Goal: Task Accomplishment & Management: Manage account settings

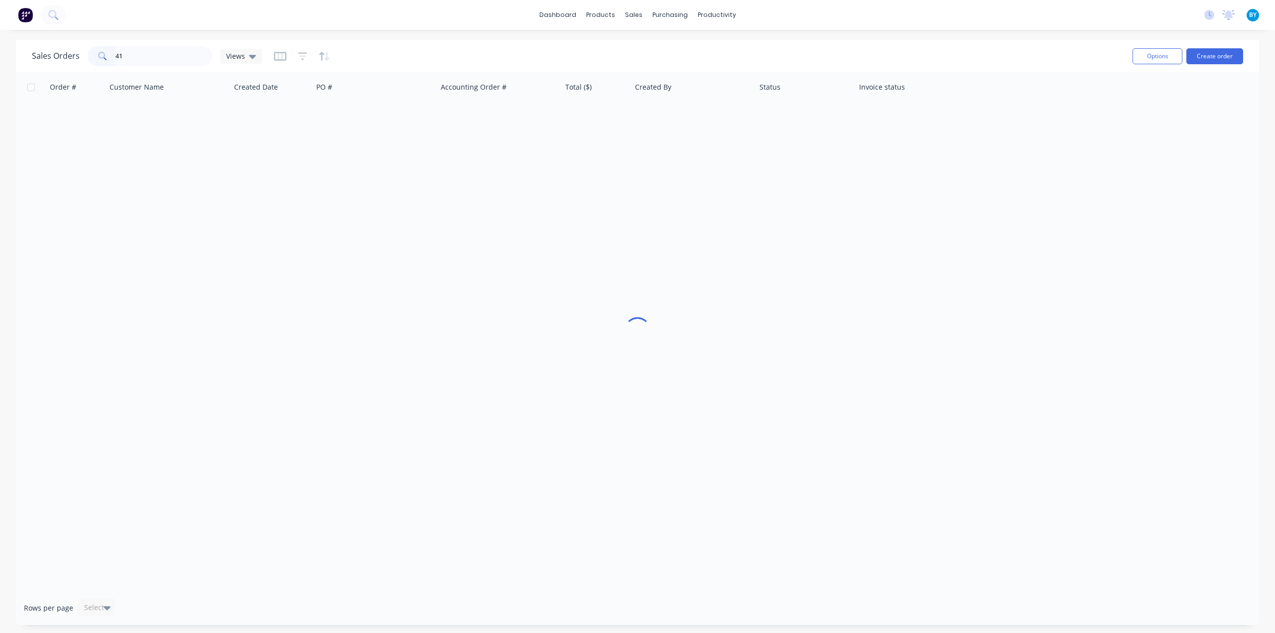
type input "4"
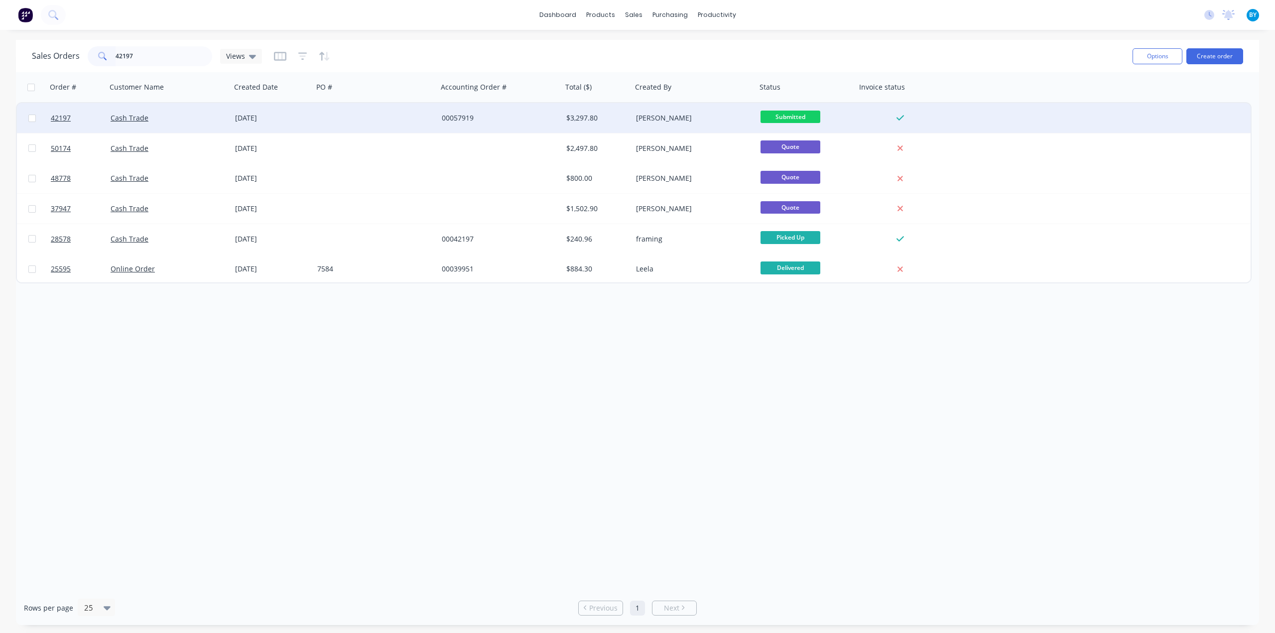
type input "42197"
click at [193, 122] on div "Cash Trade" at bounding box center [166, 118] width 111 height 10
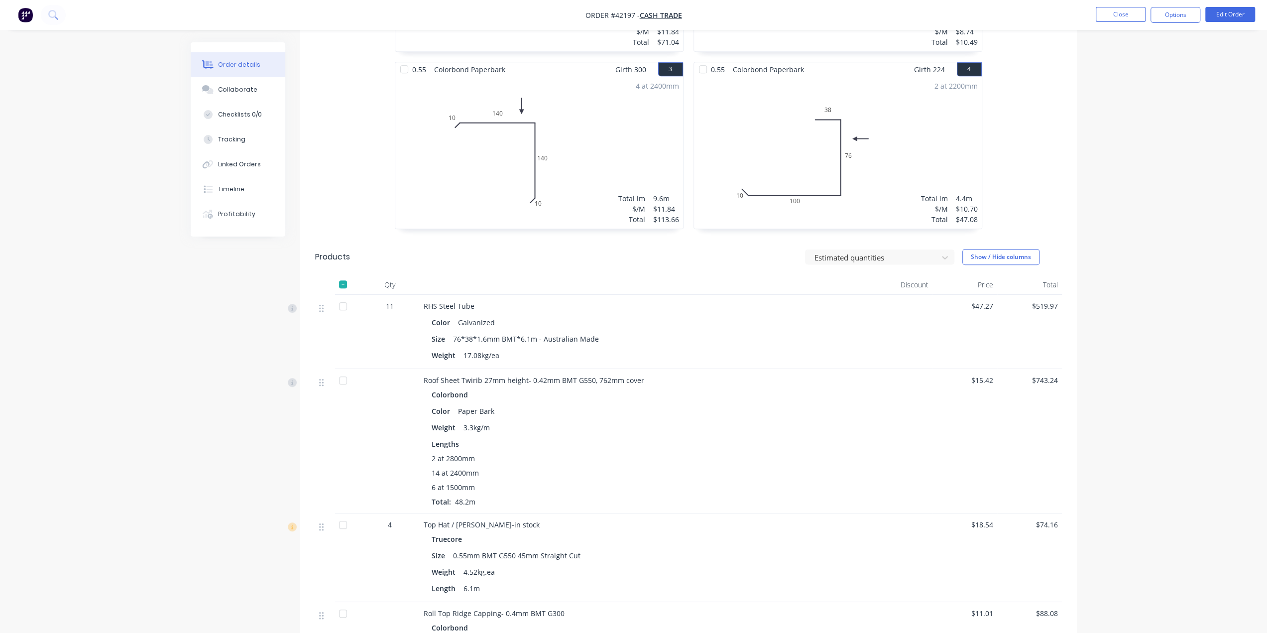
scroll to position [531, 0]
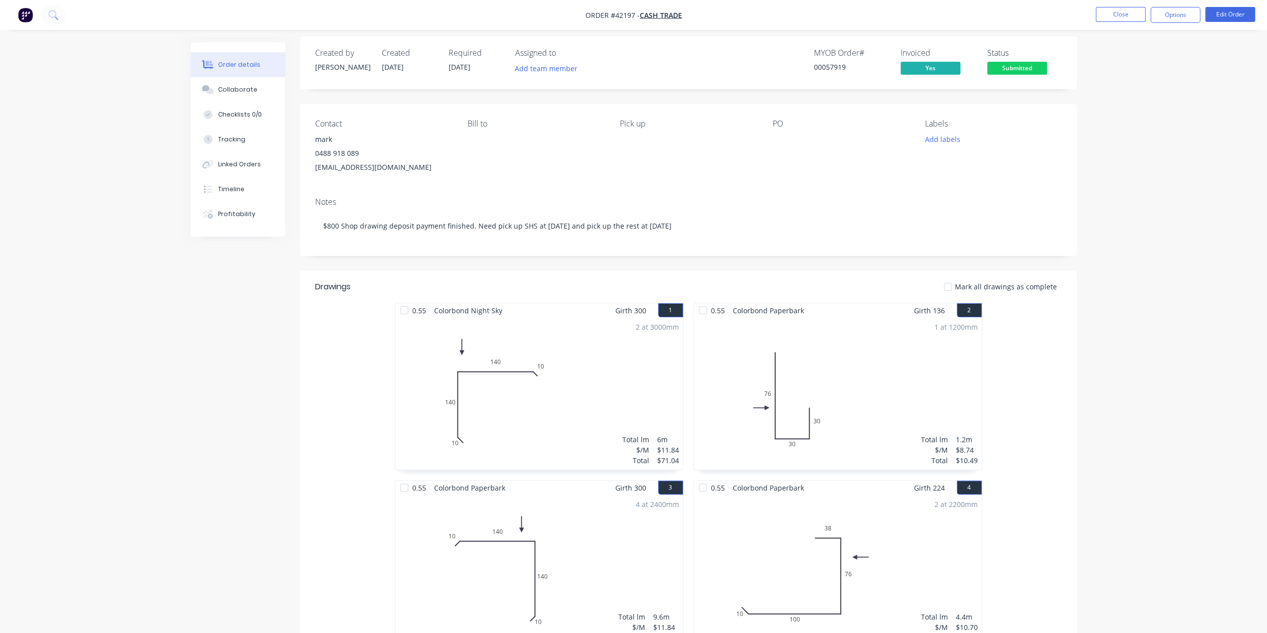
scroll to position [0, 0]
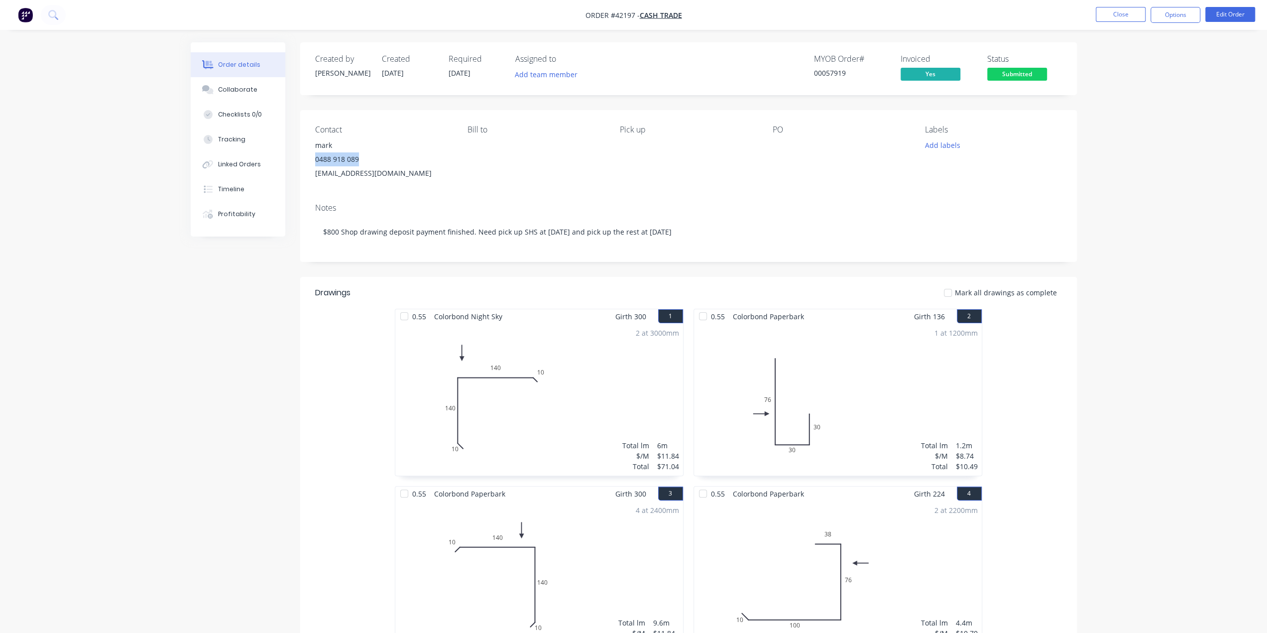
drag, startPoint x: 314, startPoint y: 162, endPoint x: 369, endPoint y: 161, distance: 55.3
click at [369, 161] on div "Contact mark [PHONE_NUMBER] [EMAIL_ADDRESS][DOMAIN_NAME] [PERSON_NAME] to Pick …" at bounding box center [688, 152] width 777 height 85
copy div "0488 918 089"
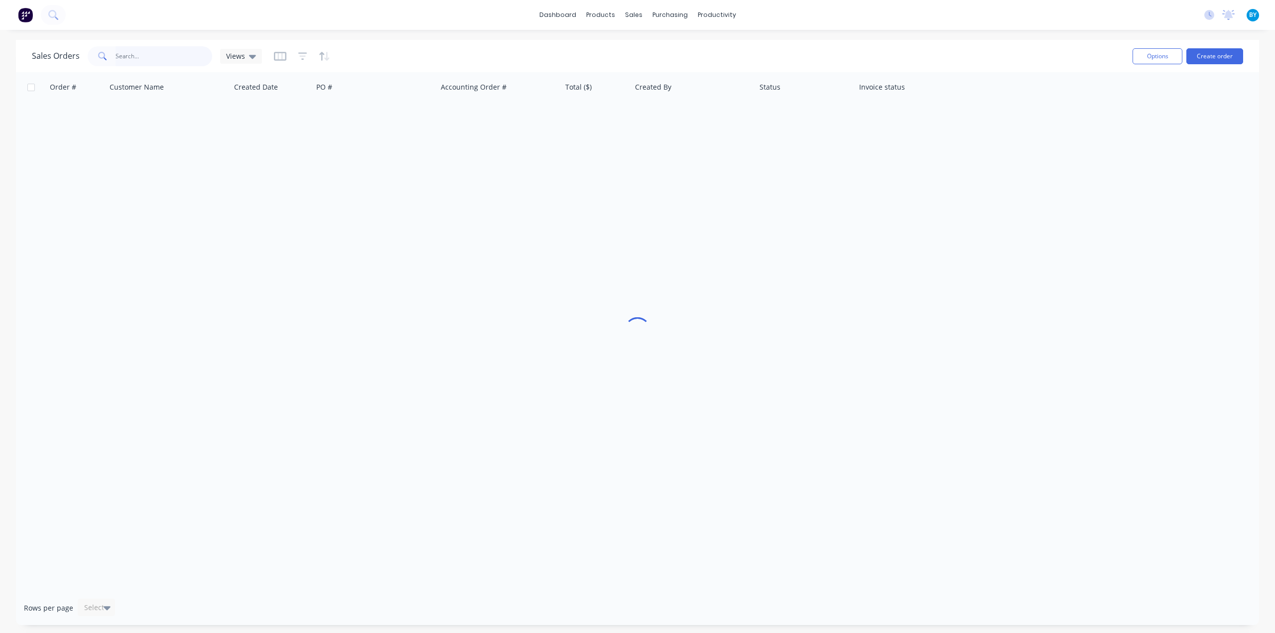
click at [163, 57] on input "text" at bounding box center [164, 56] width 97 height 20
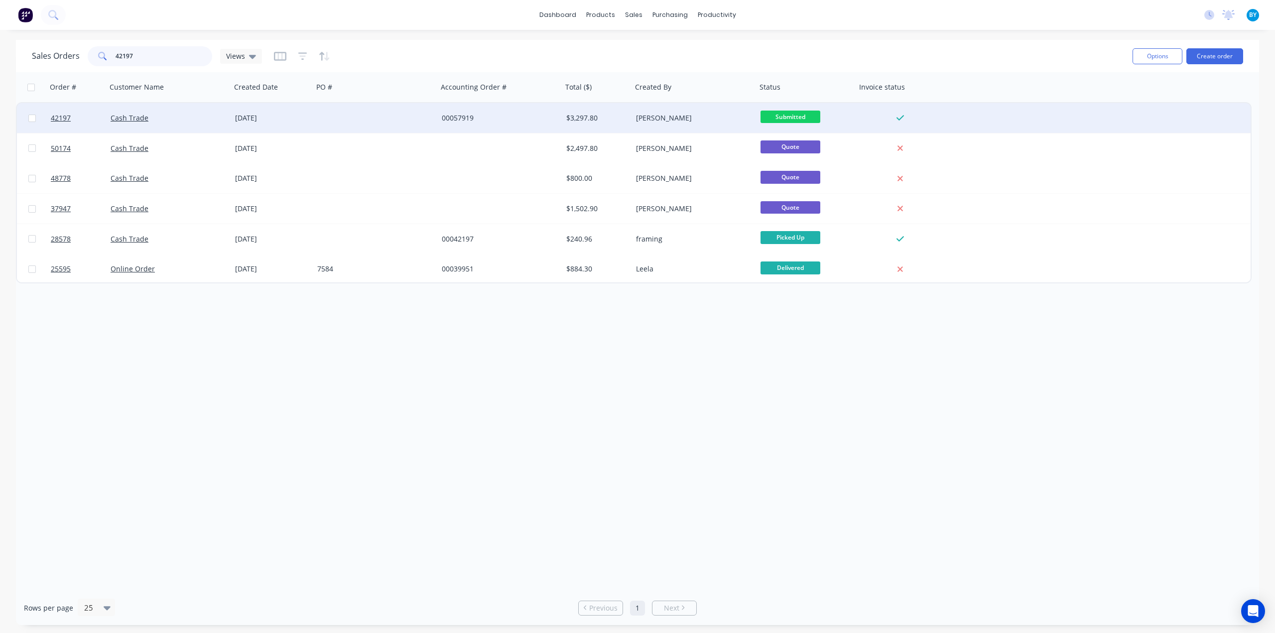
type input "42197"
click at [206, 118] on div "Cash Trade" at bounding box center [166, 118] width 111 height 10
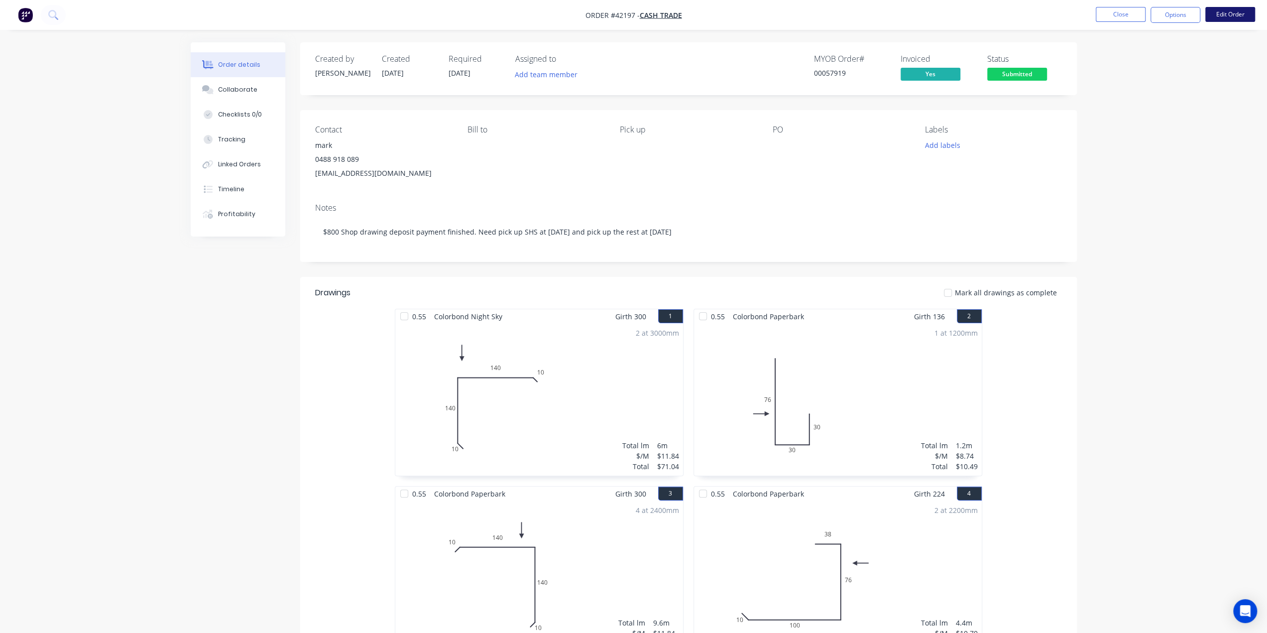
click at [1217, 16] on button "Edit Order" at bounding box center [1231, 14] width 50 height 15
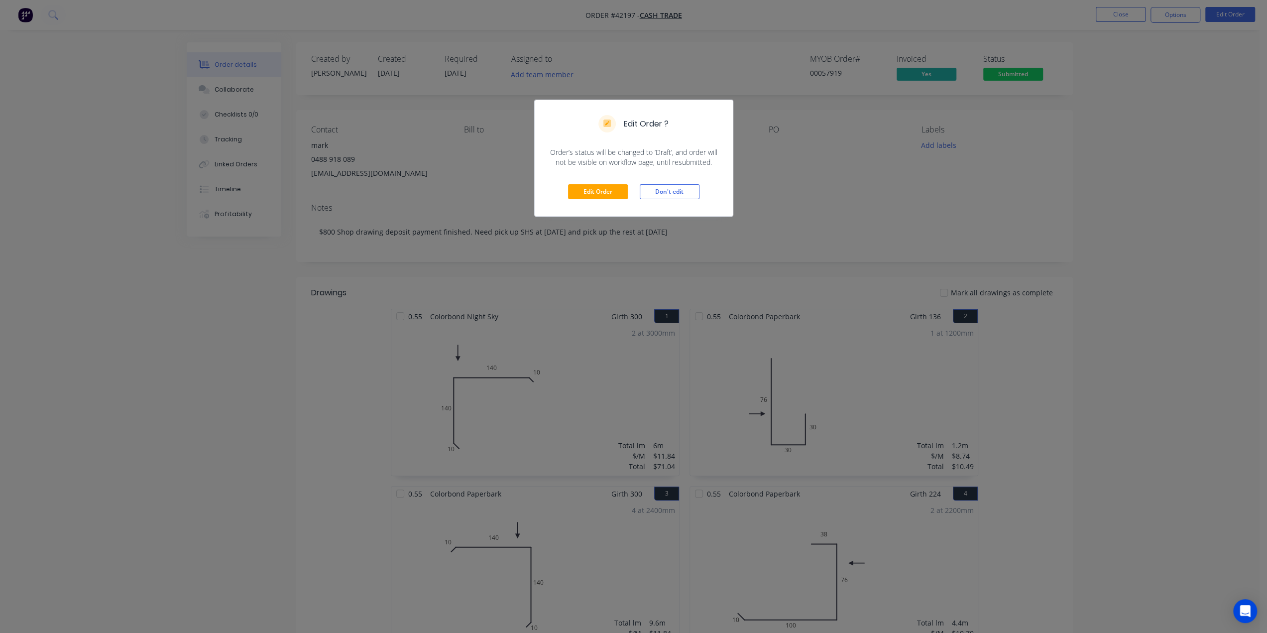
click at [605, 183] on div "Edit Order Don't edit" at bounding box center [634, 191] width 198 height 49
click at [605, 189] on button "Edit Order" at bounding box center [598, 191] width 60 height 15
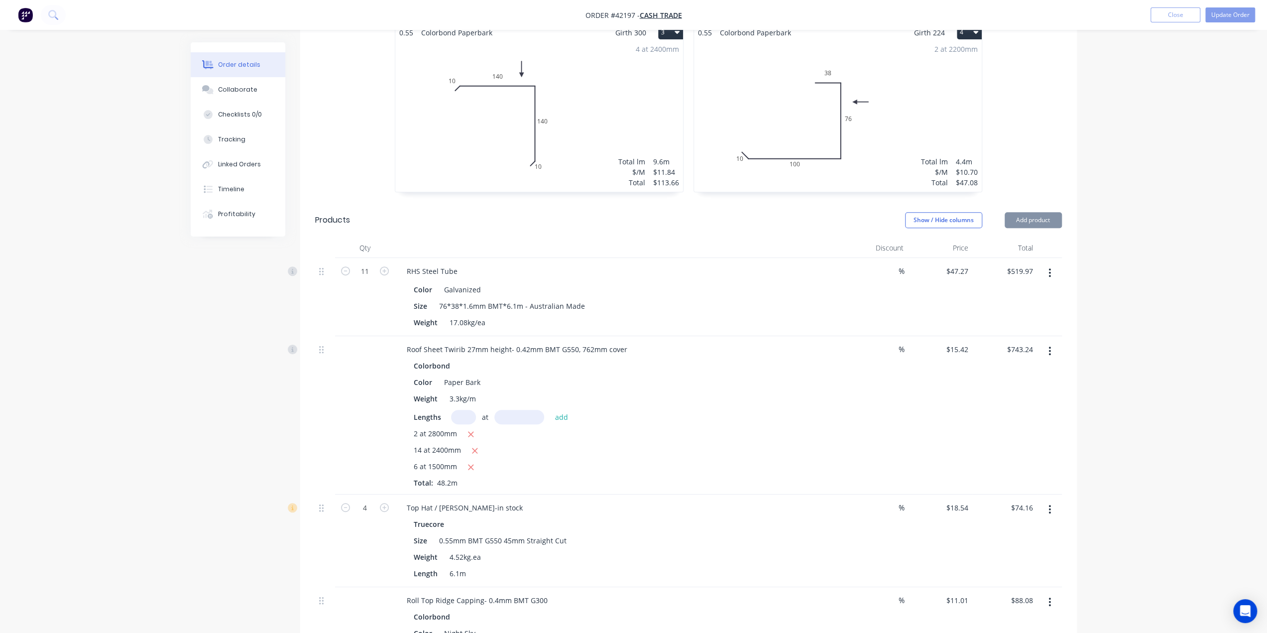
scroll to position [498, 0]
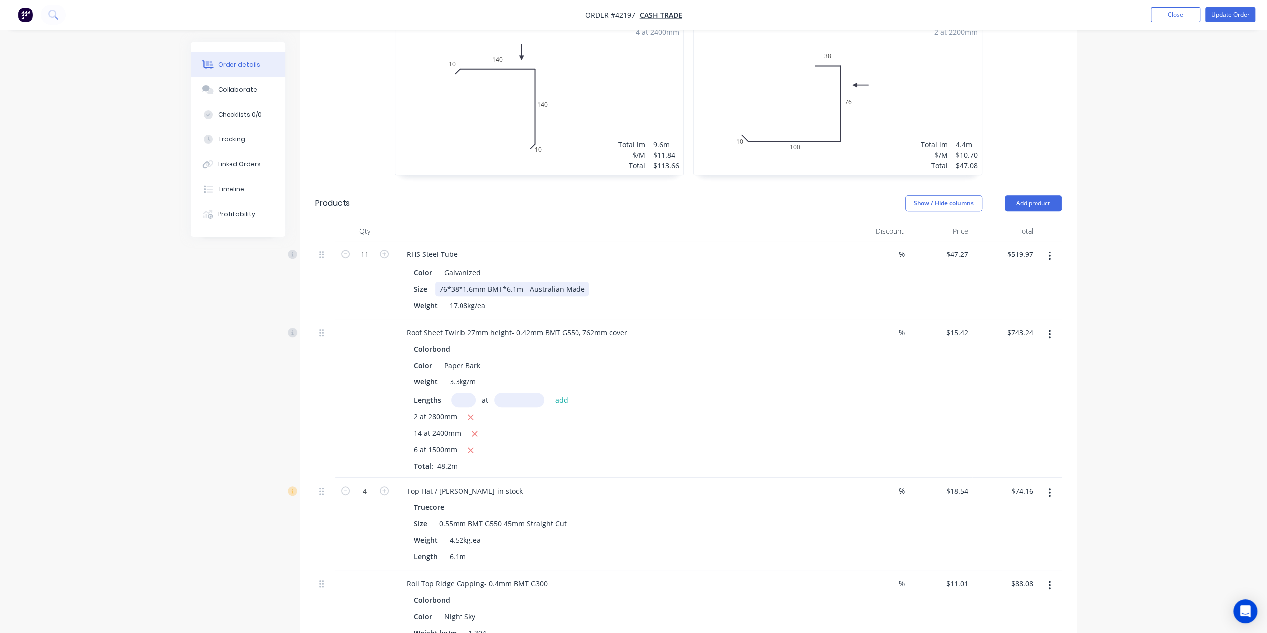
click at [672, 264] on div "Color Galvanized Size 76*38*1.6mm BMT*6.1m - Australian Made Weight 17.08kg/ea" at bounding box center [619, 287] width 440 height 49
click at [726, 247] on div "RHS Steel Tube" at bounding box center [619, 254] width 440 height 14
click at [1053, 247] on button "button" at bounding box center [1049, 256] width 23 height 18
click at [1049, 250] on icon "button" at bounding box center [1050, 255] width 2 height 11
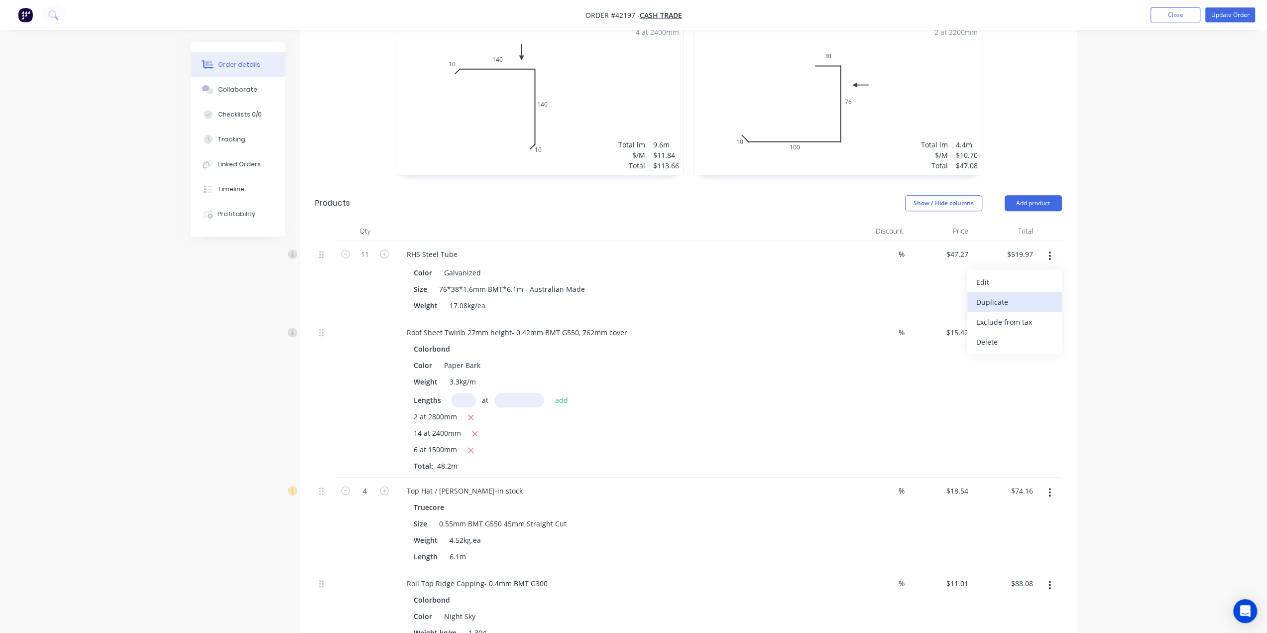
click at [1010, 295] on div "Duplicate" at bounding box center [1015, 302] width 77 height 14
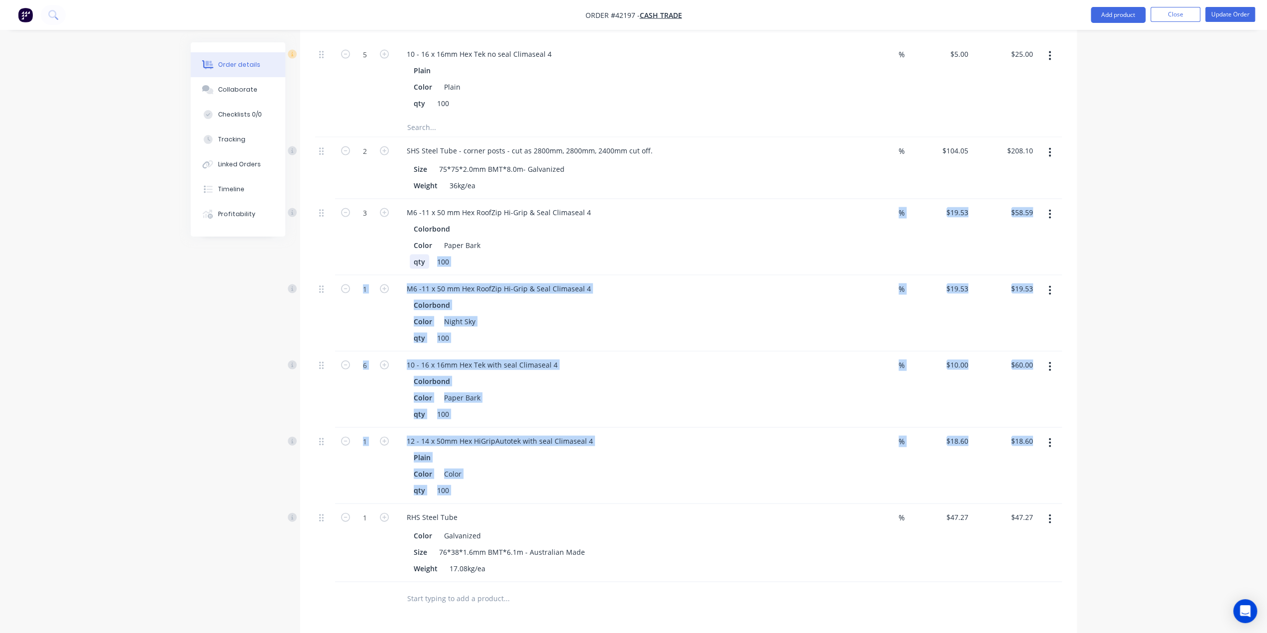
scroll to position [1992, 0]
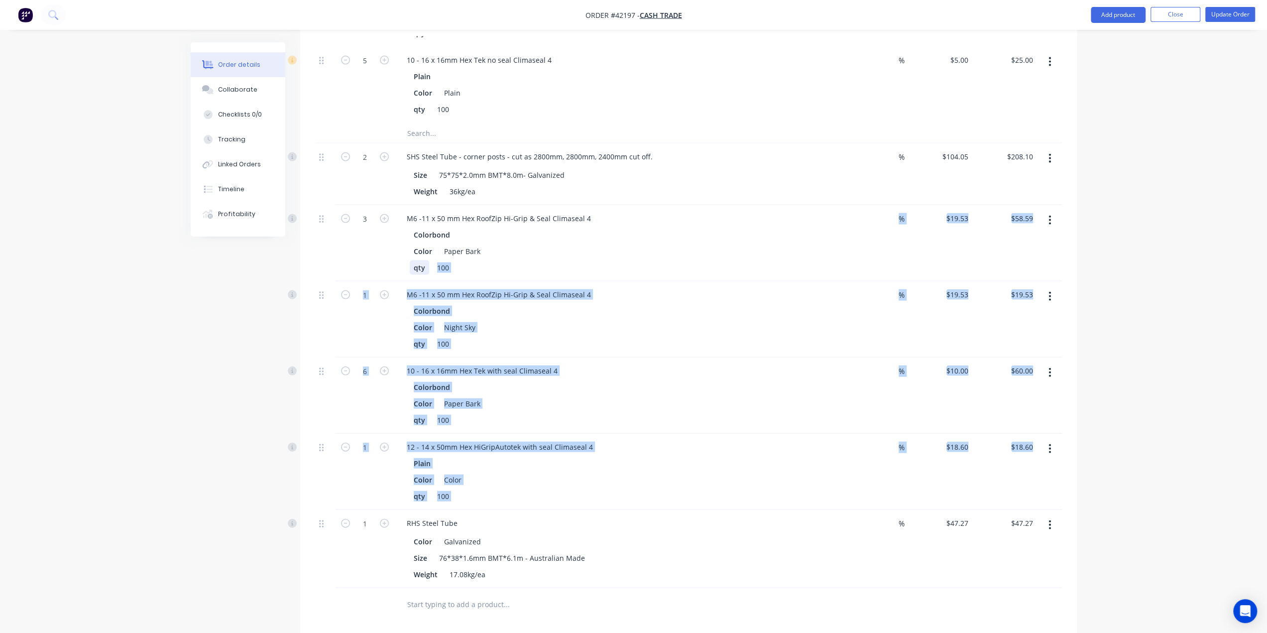
drag, startPoint x: 318, startPoint y: 305, endPoint x: 323, endPoint y: 544, distance: 238.6
click at [331, 545] on div at bounding box center [325, 549] width 20 height 78
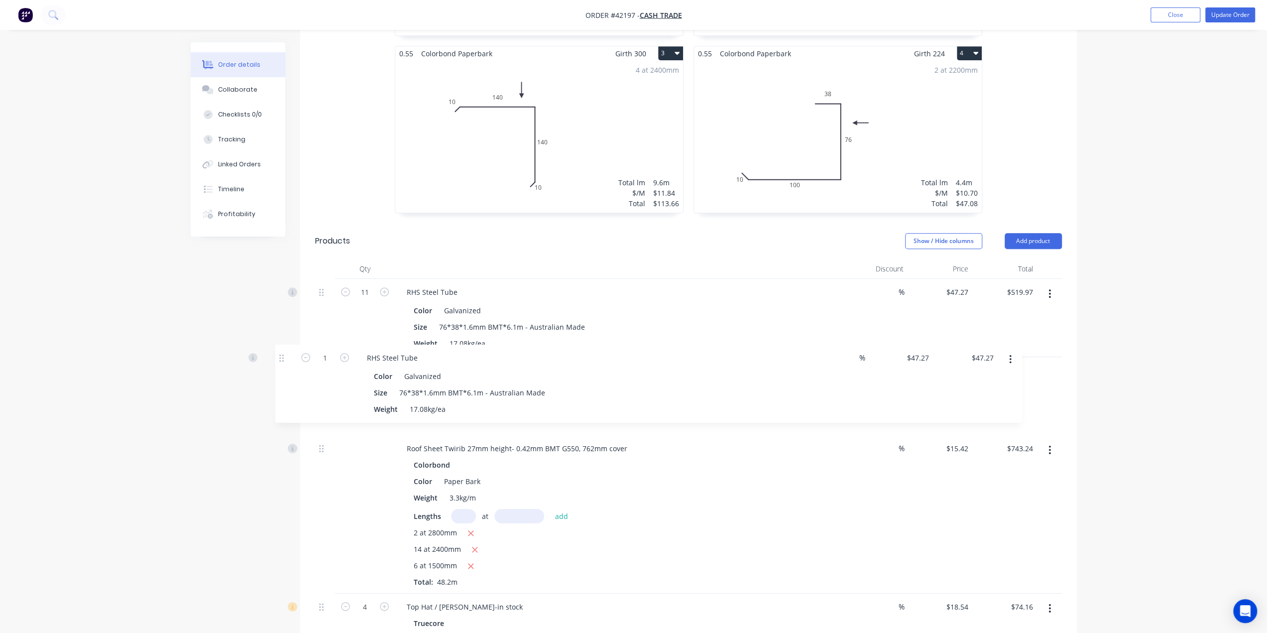
scroll to position [459, 0]
drag, startPoint x: 320, startPoint y: 504, endPoint x: 289, endPoint y: 351, distance: 156.6
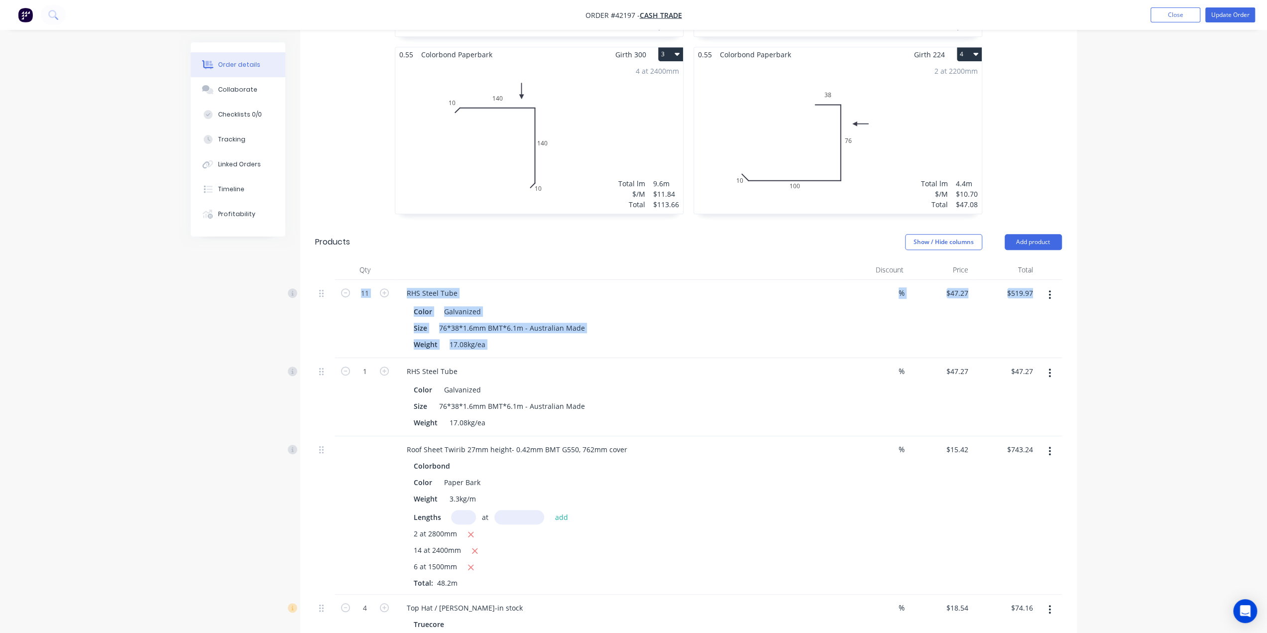
click at [456, 286] on div "RHS Steel Tube" at bounding box center [432, 293] width 67 height 14
click at [658, 364] on div "RHS Steel Tube" at bounding box center [619, 371] width 440 height 14
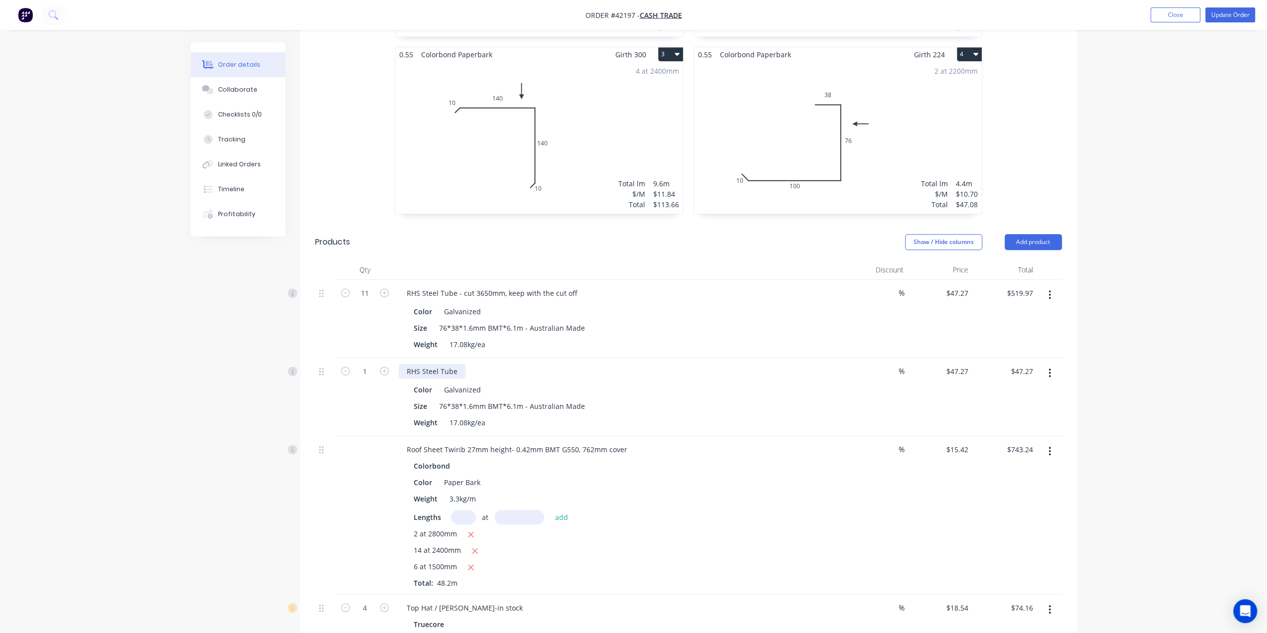
click at [457, 364] on div "RHS Steel Tube" at bounding box center [432, 371] width 67 height 14
click at [473, 286] on div "RHS Steel Tube - cut 3650mm, keep with the cut off" at bounding box center [492, 293] width 187 height 14
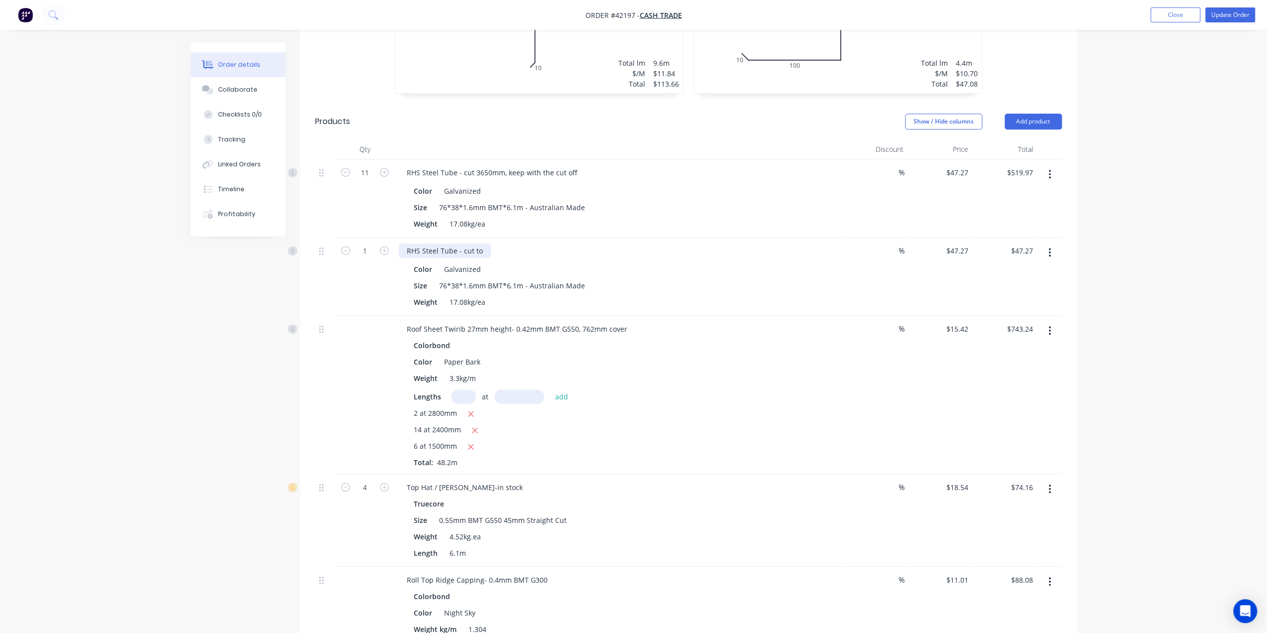
scroll to position [548, 0]
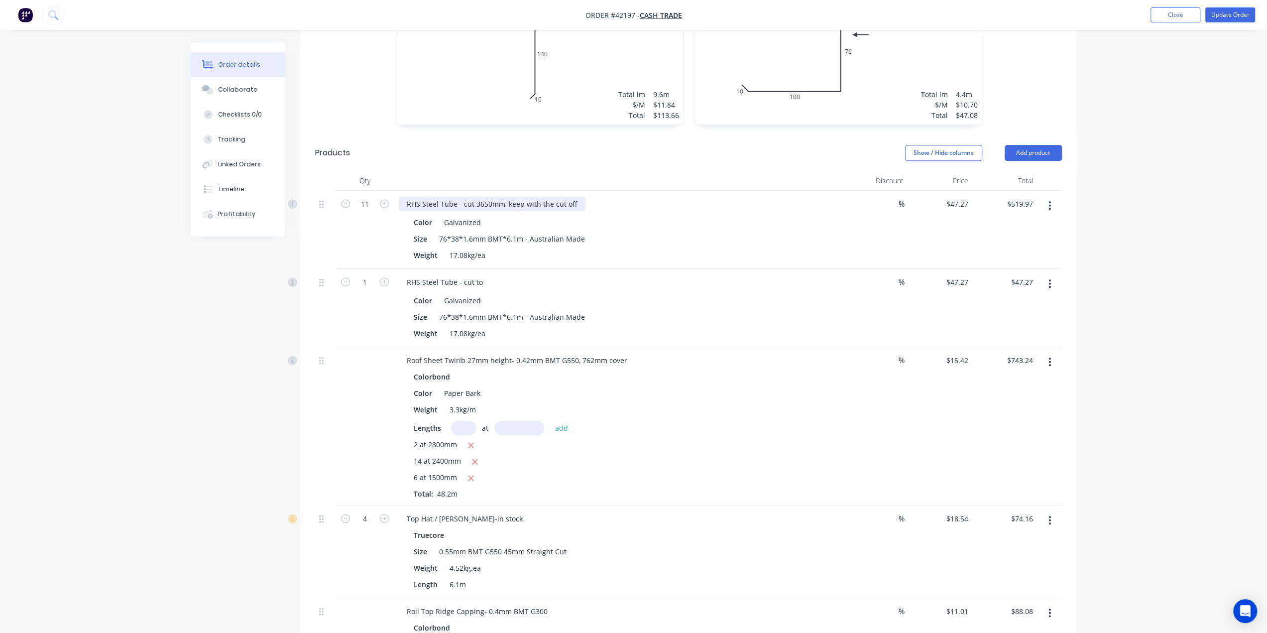
click at [472, 197] on div "RHS Steel Tube - cut 3650mm, keep with the cut off" at bounding box center [492, 204] width 187 height 14
click at [481, 275] on div "RHS Steel Tube - cut to" at bounding box center [445, 282] width 92 height 14
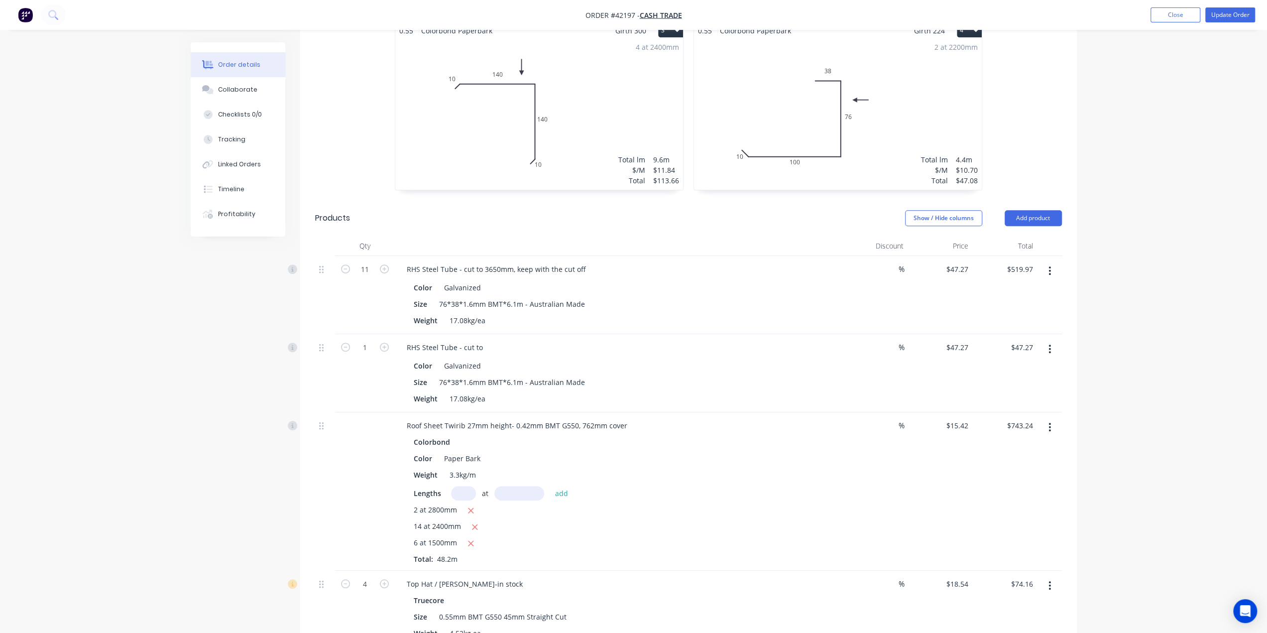
scroll to position [405, 0]
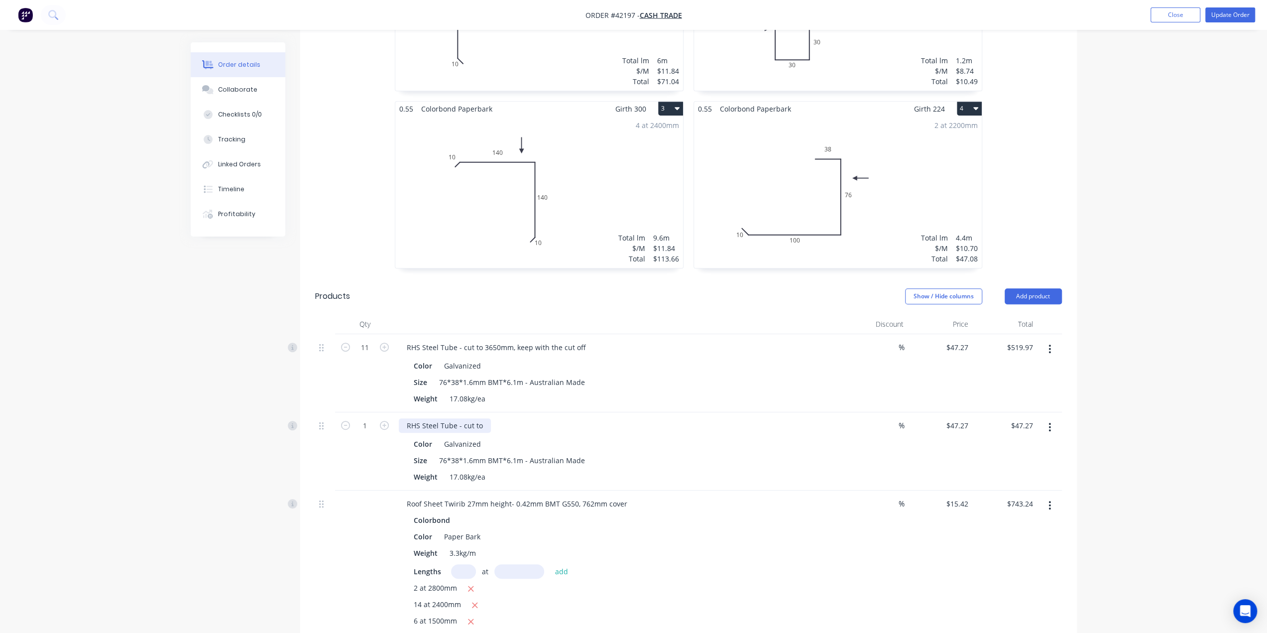
click at [480, 418] on div "RHS Steel Tube - cut to" at bounding box center [445, 425] width 92 height 14
click at [486, 418] on div "RHS Steel Tube - cut to" at bounding box center [445, 425] width 92 height 14
click at [348, 456] on div "1" at bounding box center [365, 451] width 60 height 78
click at [571, 359] on div "Color Galvanized" at bounding box center [617, 366] width 414 height 14
drag, startPoint x: 515, startPoint y: 331, endPoint x: 724, endPoint y: 325, distance: 209.2
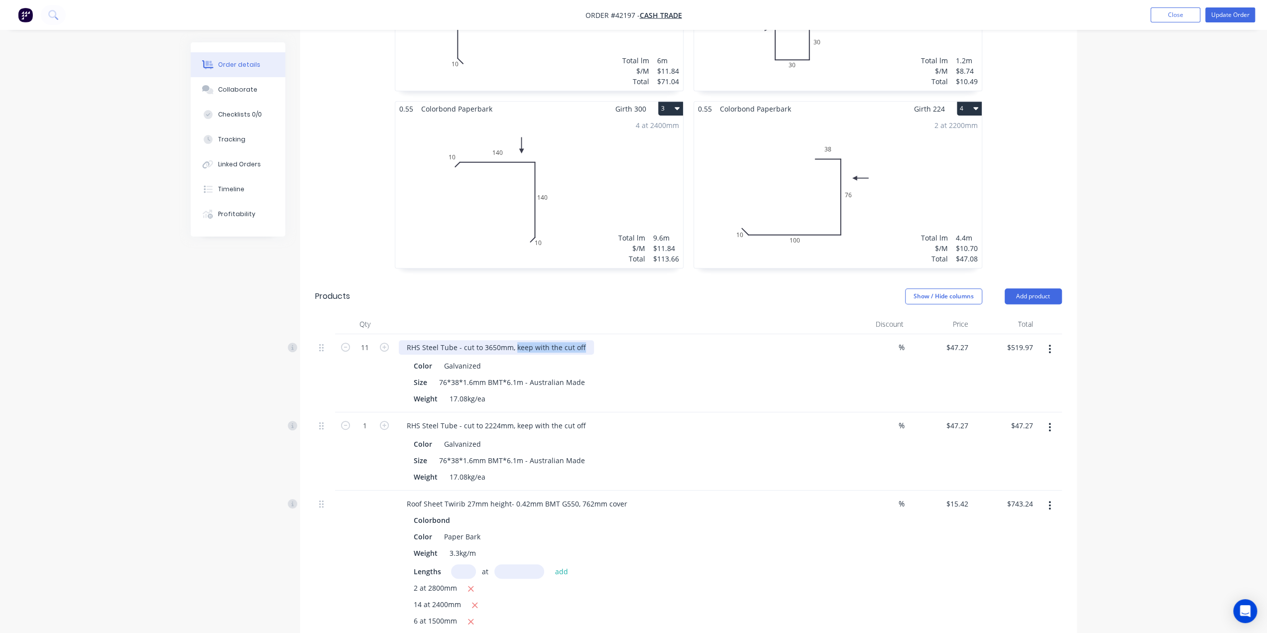
click at [721, 340] on div "RHS Steel Tube - cut to 3650mm, keep with the cut off" at bounding box center [619, 347] width 440 height 14
drag, startPoint x: 515, startPoint y: 409, endPoint x: 728, endPoint y: 408, distance: 213.1
click at [730, 412] on div "RHS Steel Tube - cut to 2224mm, keep with the cut off Color Galvanized Size 76*…" at bounding box center [619, 451] width 448 height 78
click at [644, 437] on div "Color Galvanized" at bounding box center [617, 444] width 414 height 14
click at [375, 418] on input "1" at bounding box center [365, 425] width 26 height 15
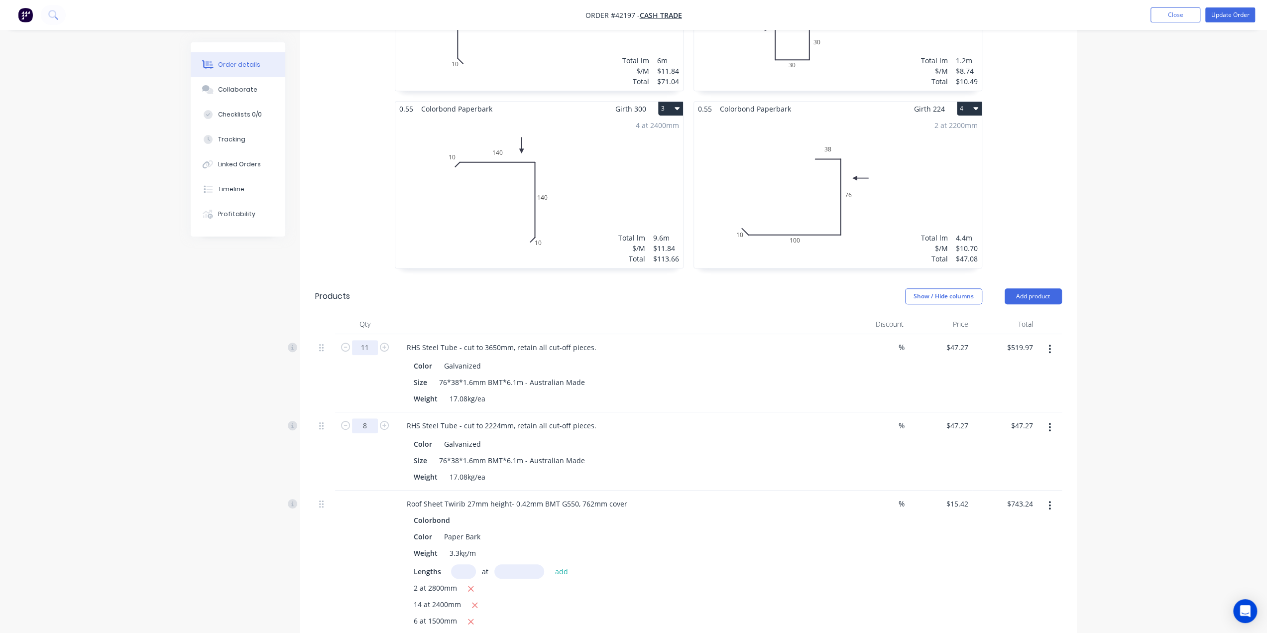
type input "8"
type input "$378.16"
type input "3"
type input "$141.81"
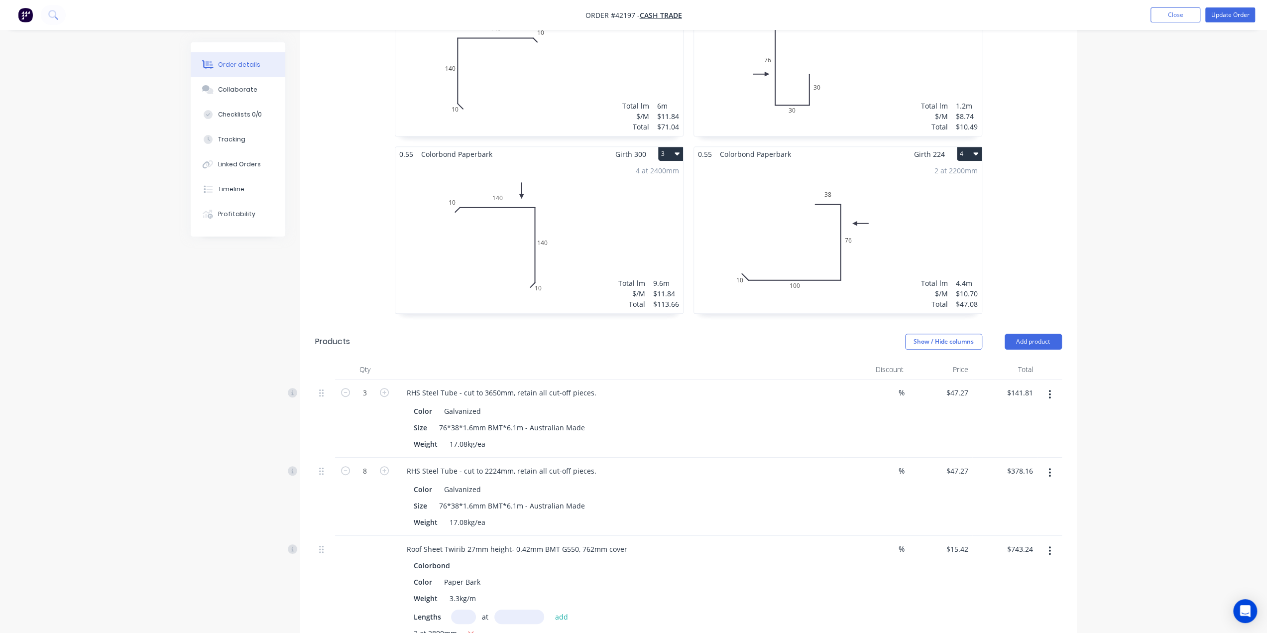
scroll to position [255, 0]
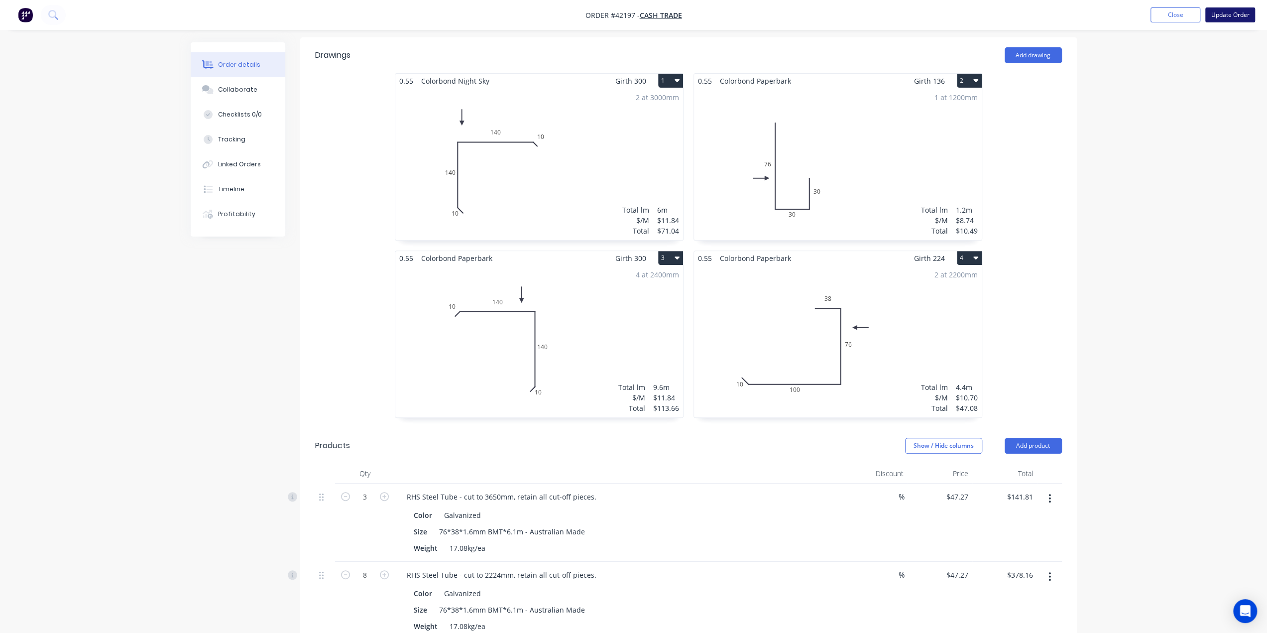
click at [1225, 17] on button "Update Order" at bounding box center [1231, 14] width 50 height 15
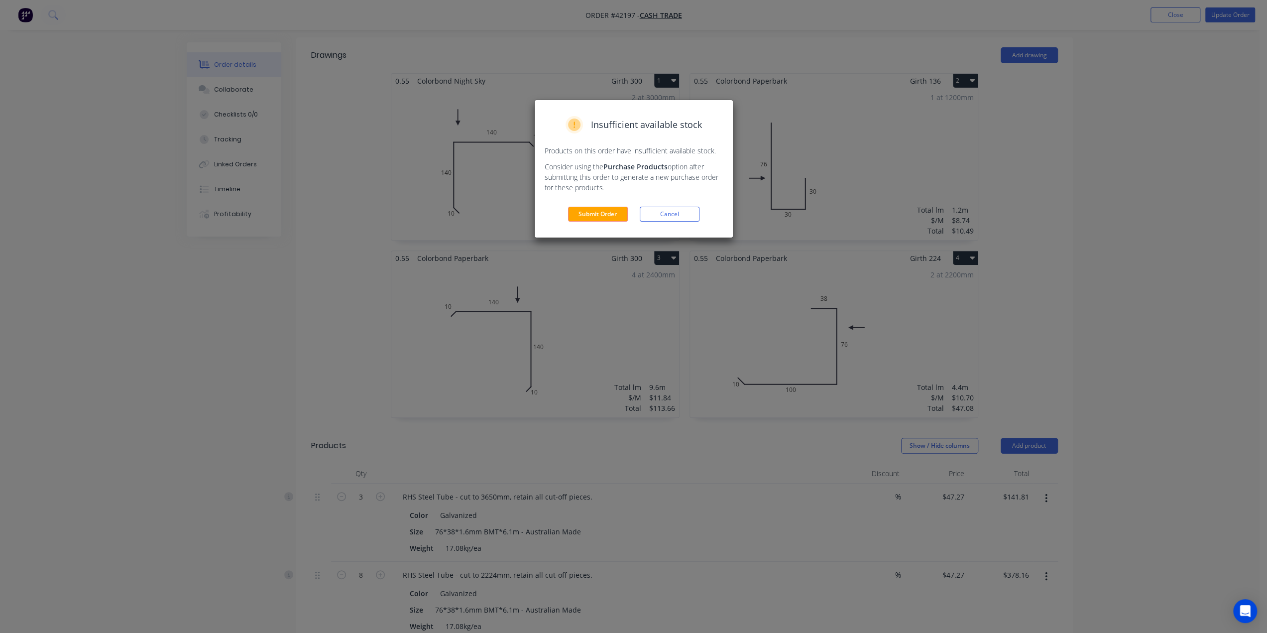
click at [595, 209] on button "Submit Order" at bounding box center [598, 214] width 60 height 15
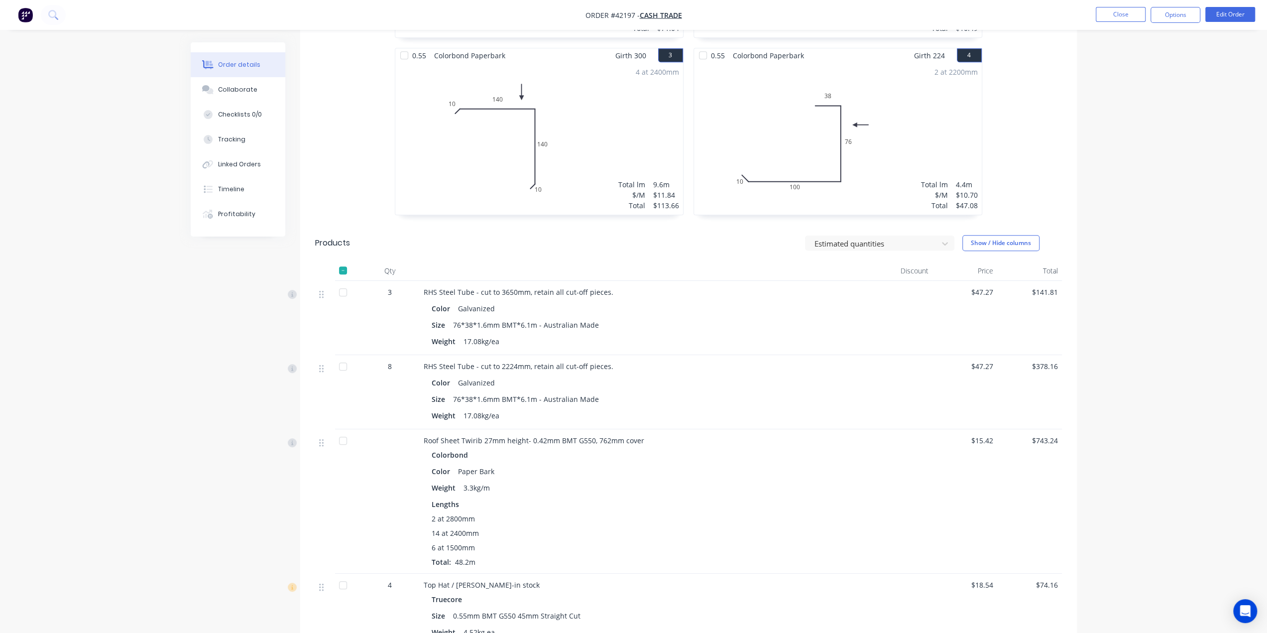
scroll to position [531, 0]
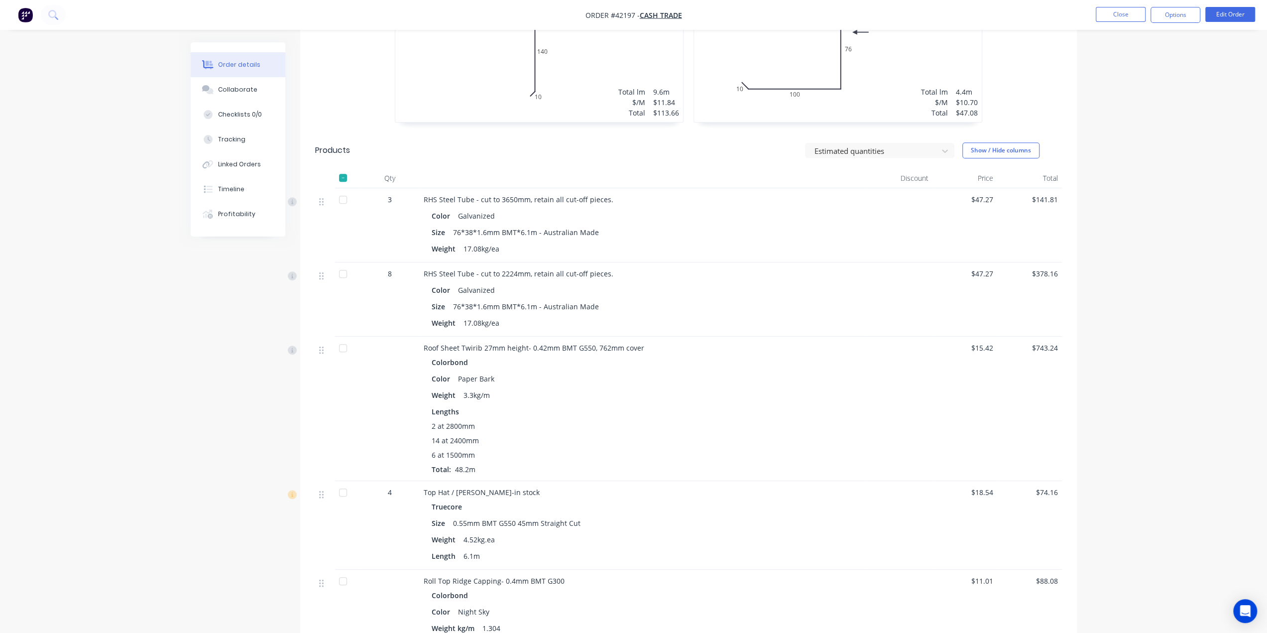
click at [546, 195] on span "RHS Steel Tube - cut to 3650mm, retain all cut-off pieces." at bounding box center [519, 199] width 190 height 9
click at [742, 265] on div "RHS Steel Tube - cut to 2224mm, retain all cut-off pieces. Color Galvanized Siz…" at bounding box center [644, 299] width 448 height 74
click at [1224, 17] on button "Edit Order" at bounding box center [1231, 14] width 50 height 15
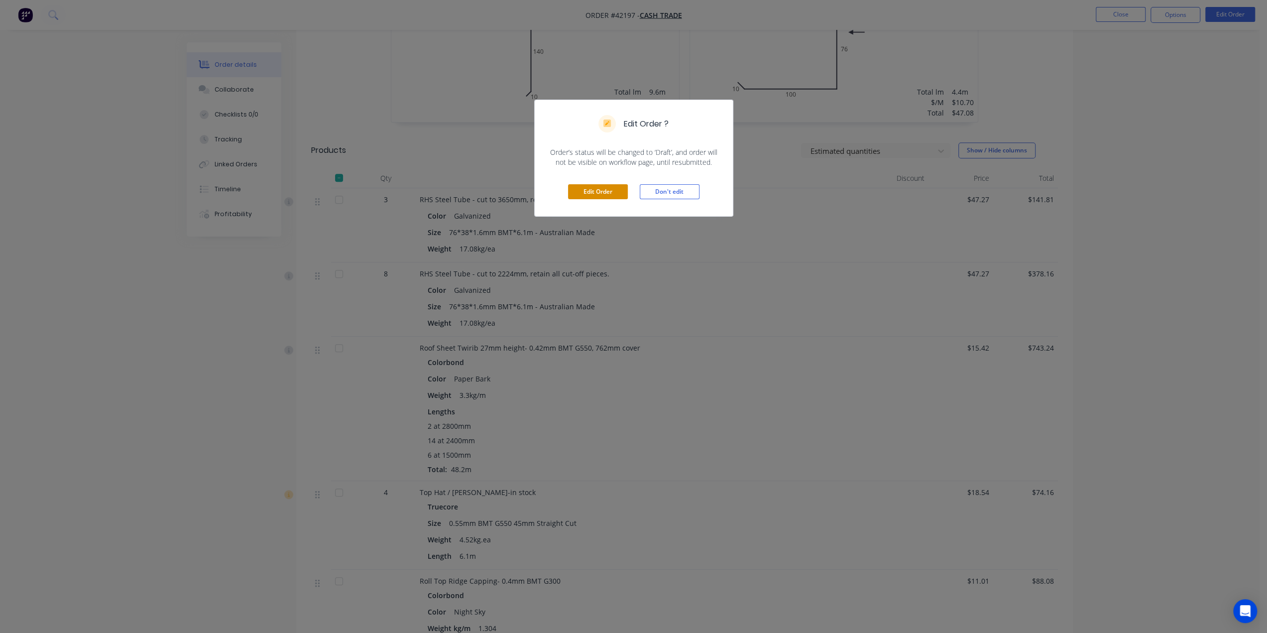
click at [601, 185] on button "Edit Order" at bounding box center [598, 191] width 60 height 15
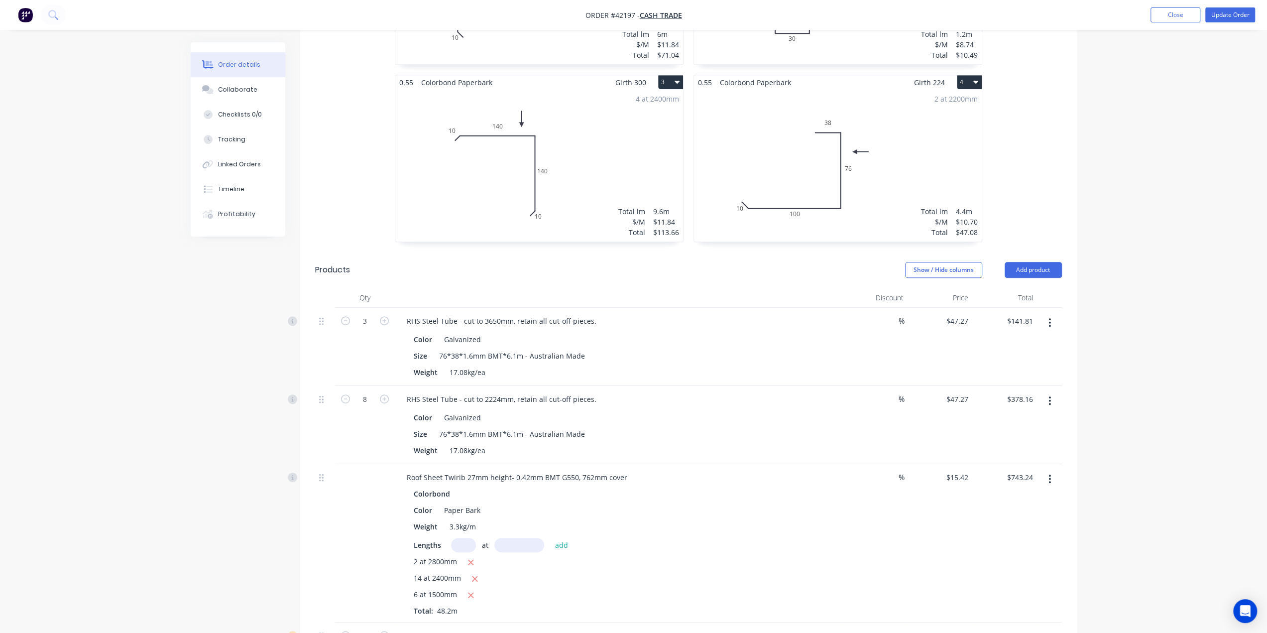
scroll to position [431, 0]
click at [531, 314] on div "RHS Steel Tube - cut to 3650mm, retain all cut-off pieces." at bounding box center [502, 321] width 206 height 14
click at [533, 392] on div "RHS Steel Tube - cut to 2224mm, retain all cut-off pieces." at bounding box center [502, 399] width 206 height 14
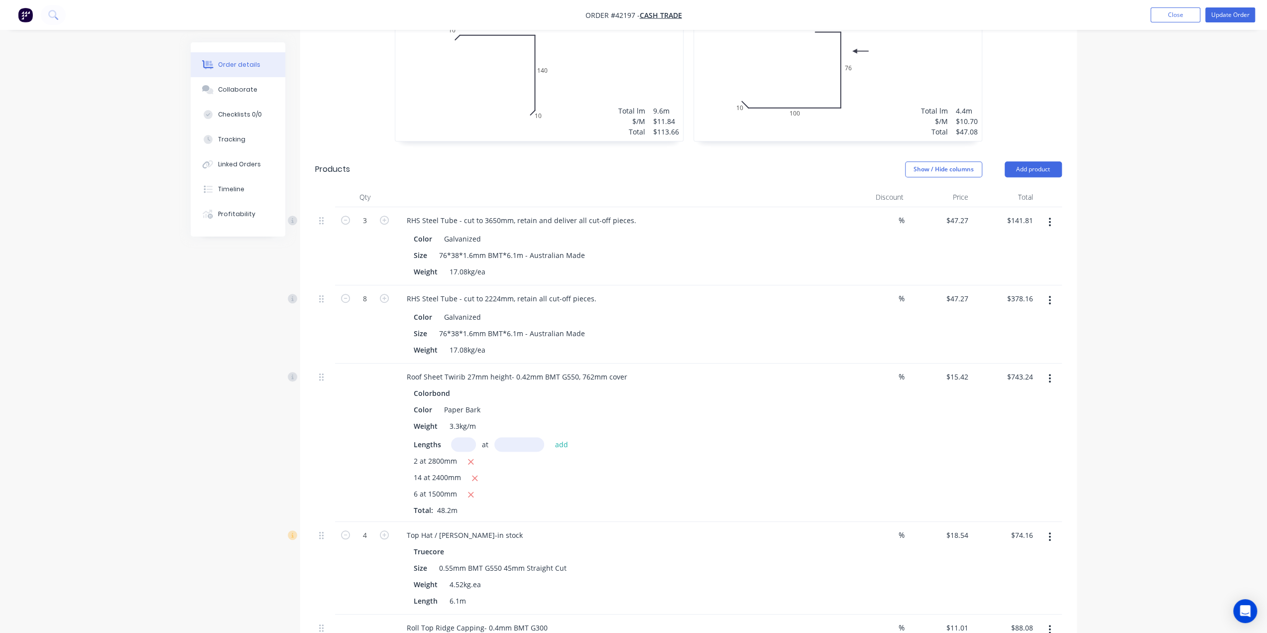
scroll to position [493, 0]
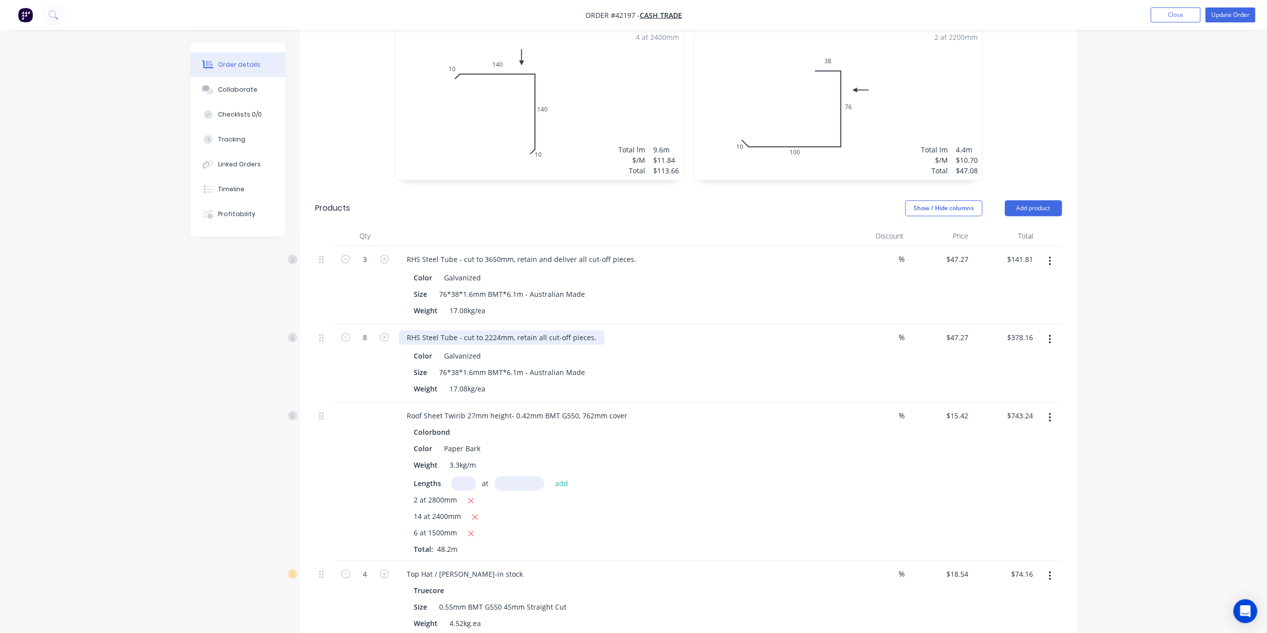
click at [533, 330] on div "RHS Steel Tube - cut to 2224mm, retain all cut-off pieces." at bounding box center [502, 337] width 206 height 14
click at [760, 365] on div "Size 76*38*1.6mm BMT*6.1m - Australian Made" at bounding box center [617, 372] width 414 height 14
click at [1227, 16] on button "Update Order" at bounding box center [1231, 14] width 50 height 15
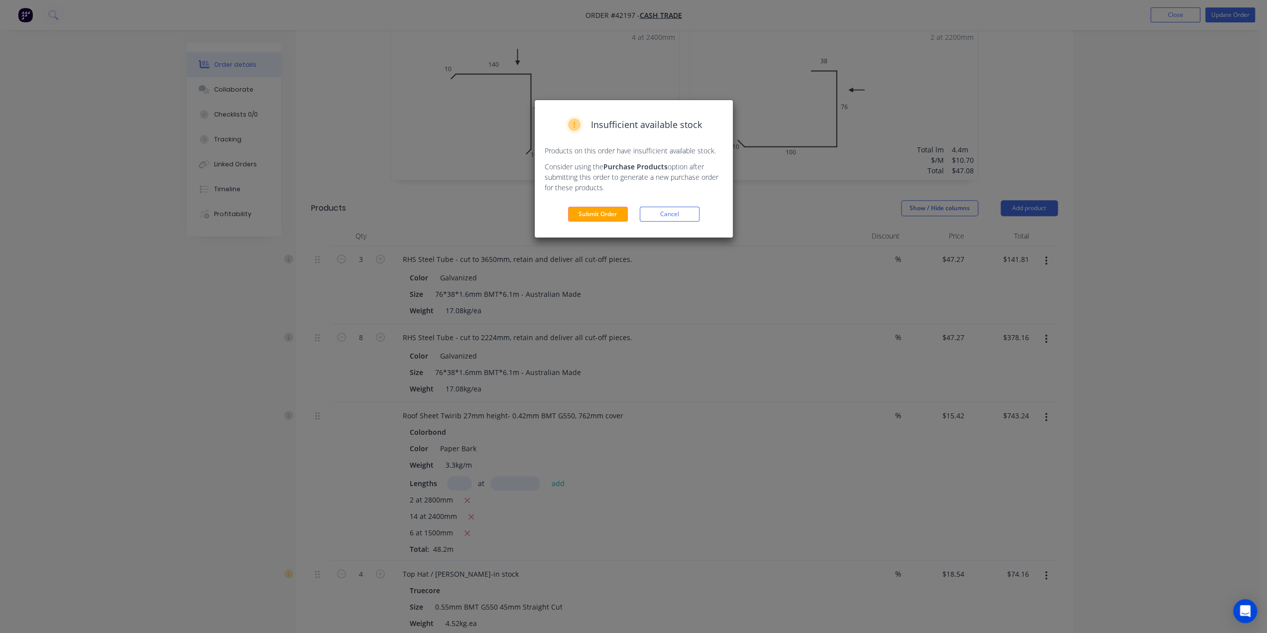
click at [592, 213] on button "Submit Order" at bounding box center [598, 214] width 60 height 15
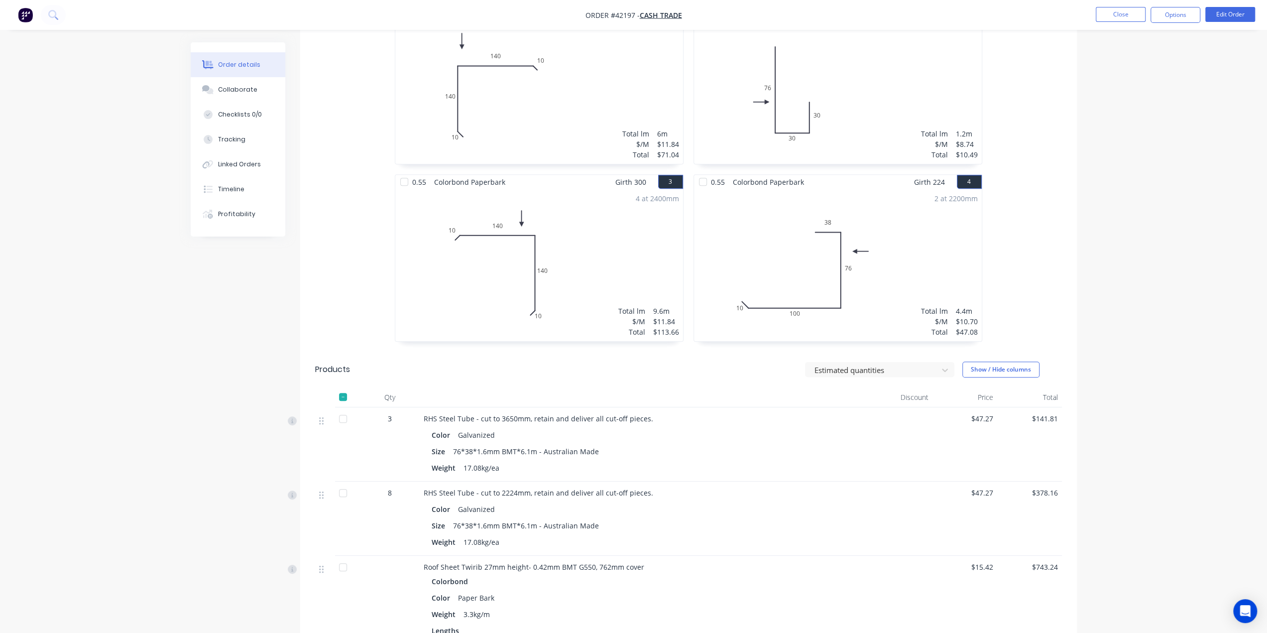
scroll to position [415, 0]
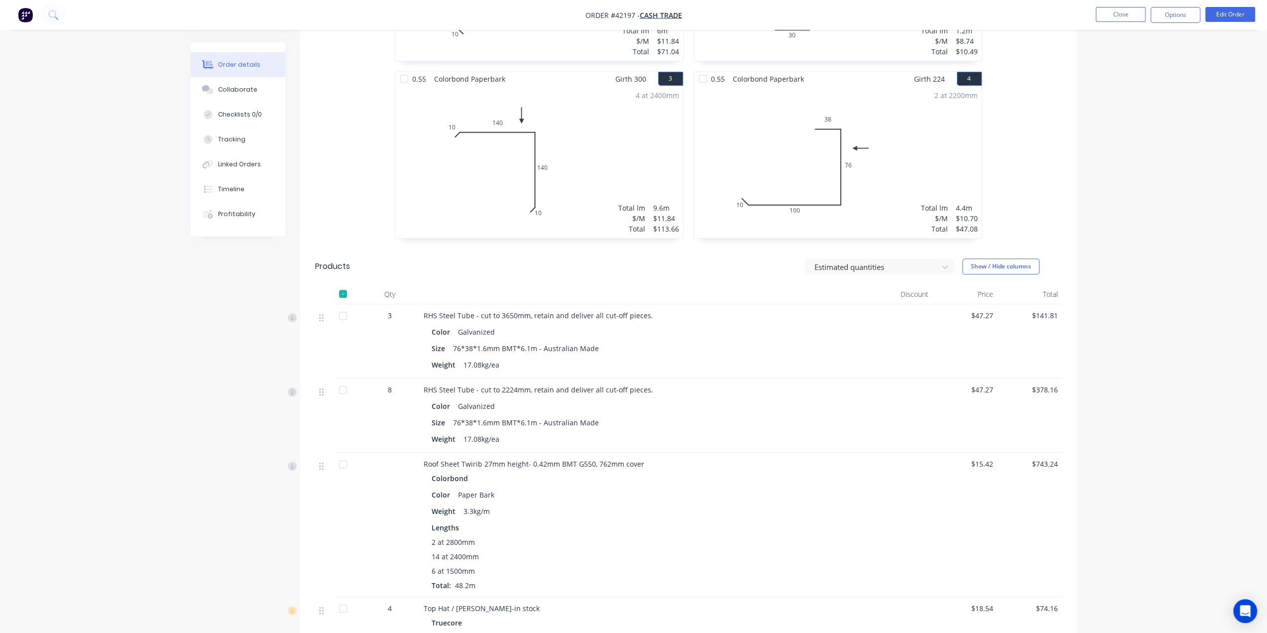
drag, startPoint x: 1138, startPoint y: 530, endPoint x: 1128, endPoint y: 536, distance: 10.9
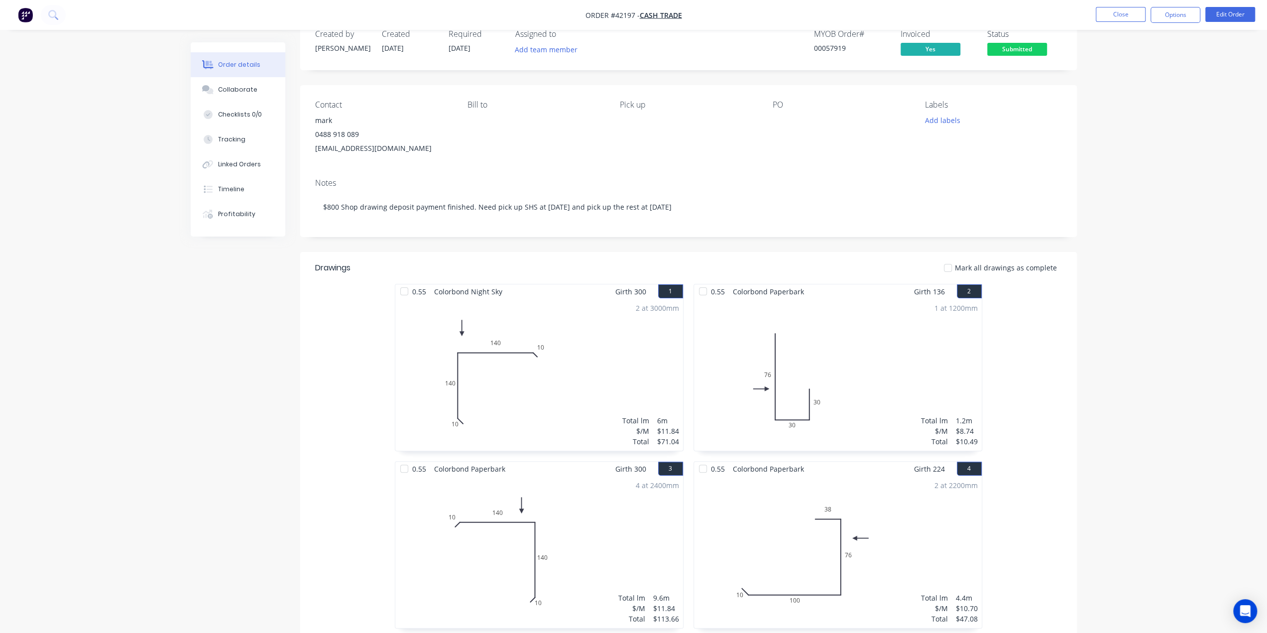
scroll to position [0, 0]
